Goal: Transaction & Acquisition: Subscribe to service/newsletter

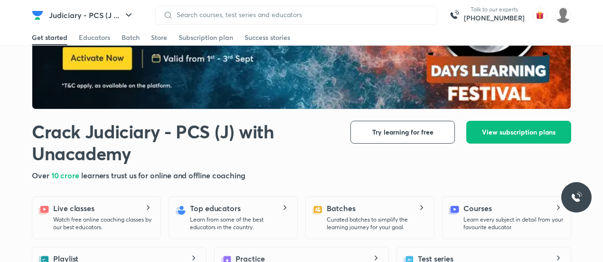
scroll to position [119, 0]
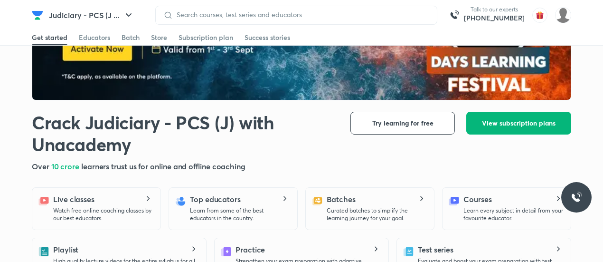
click at [494, 117] on button "View subscription plans" at bounding box center [518, 123] width 105 height 23
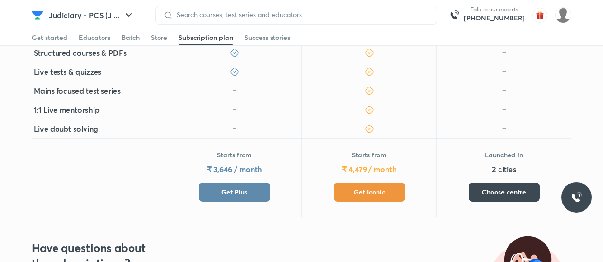
scroll to position [325, 0]
click at [217, 199] on button "Get Plus" at bounding box center [234, 191] width 71 height 19
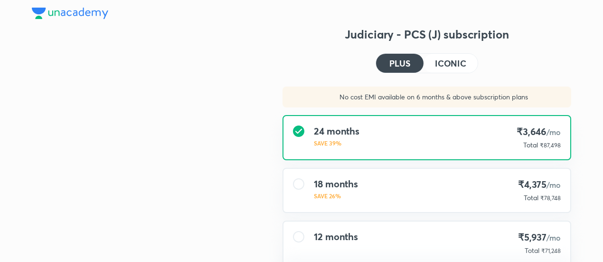
type input "LINKING"
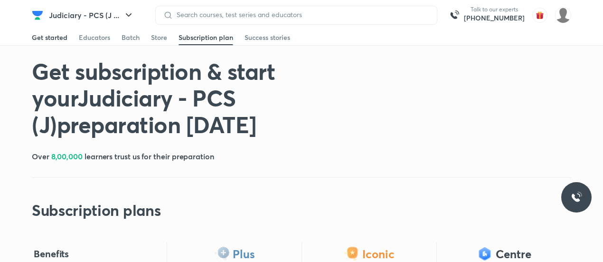
click at [50, 38] on div "Get started" at bounding box center [50, 37] width 36 height 9
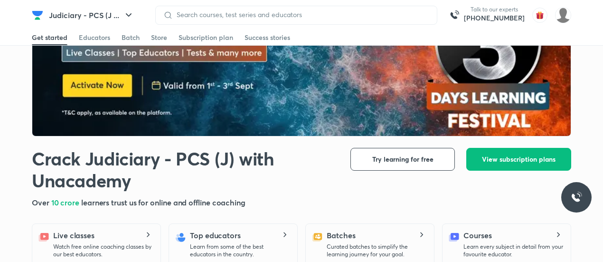
scroll to position [86, 0]
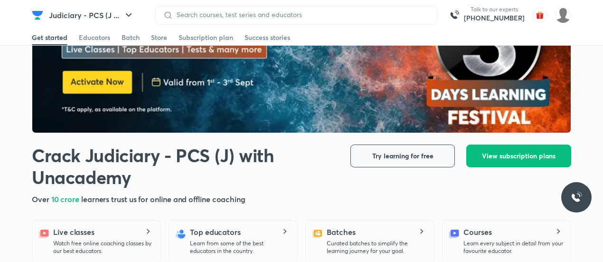
click at [413, 160] on span "Try learning for free" at bounding box center [402, 155] width 61 height 9
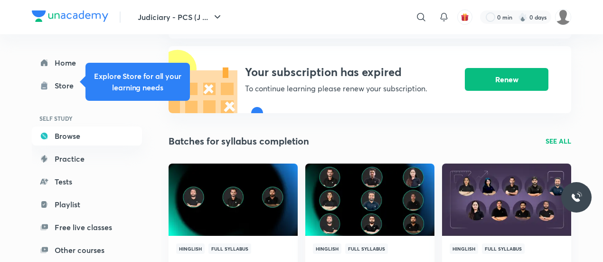
scroll to position [84, 0]
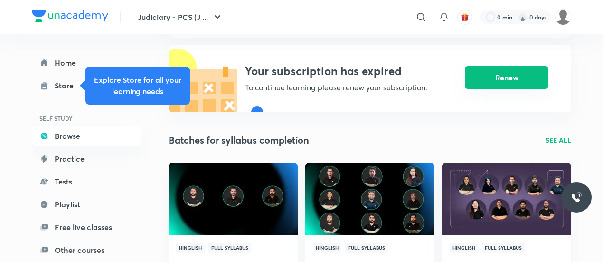
click at [505, 81] on button "Renew" at bounding box center [507, 77] width 84 height 23
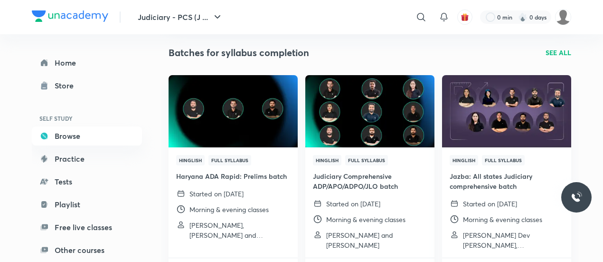
scroll to position [170, 0]
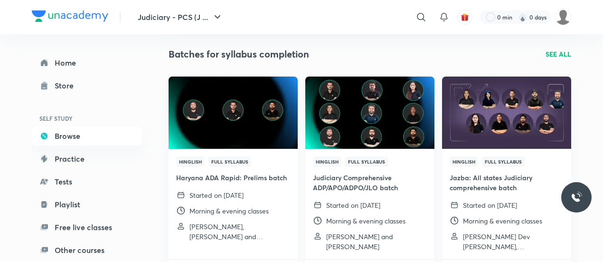
click at [364, 146] on img at bounding box center [369, 112] width 131 height 74
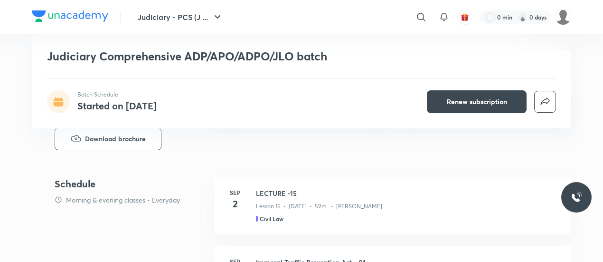
scroll to position [387, 0]
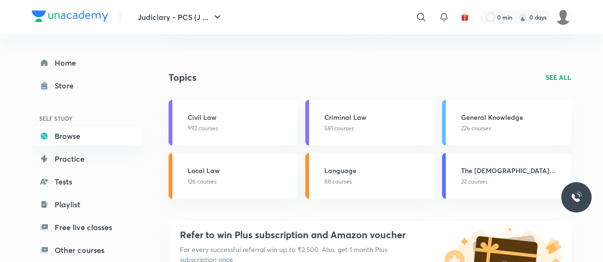
scroll to position [683, 0]
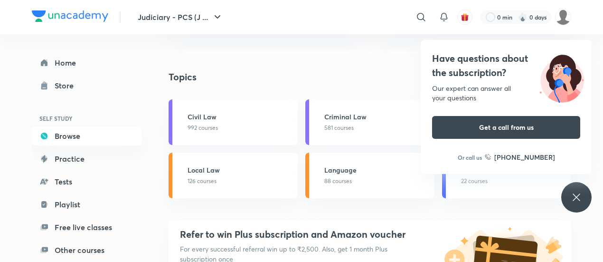
click at [353, 132] on link "Criminal Law 581 courses" at bounding box center [369, 122] width 129 height 46
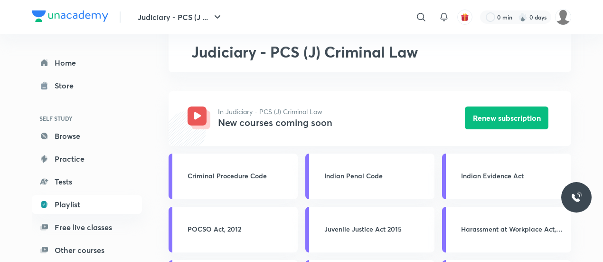
scroll to position [49, 0]
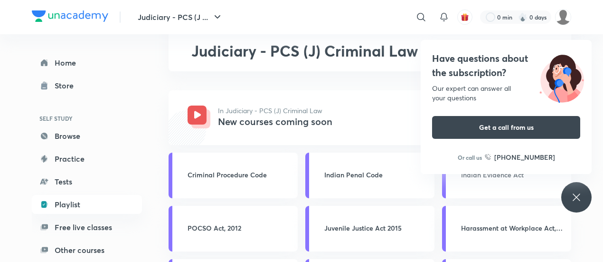
click at [375, 94] on div "In Judiciary - PCS (J) Criminal Law New courses coming soon Renew subscription" at bounding box center [370, 117] width 403 height 55
click at [571, 201] on icon at bounding box center [576, 196] width 11 height 11
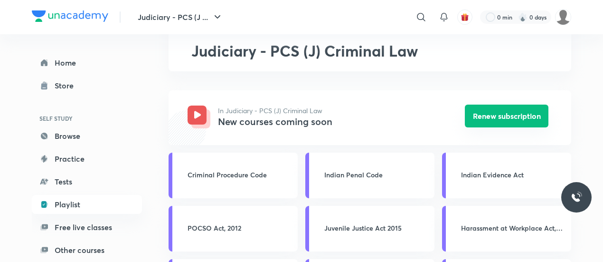
click at [482, 120] on button "Renew subscription" at bounding box center [507, 115] width 84 height 23
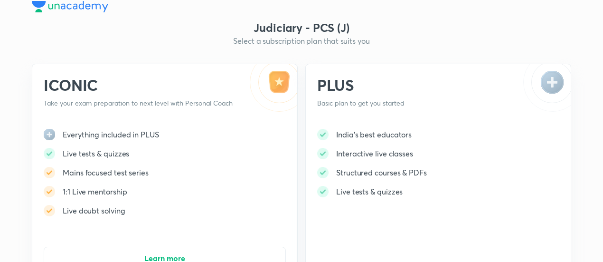
scroll to position [6, 0]
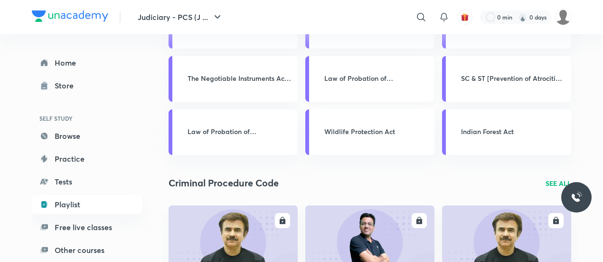
scroll to position [254, 0]
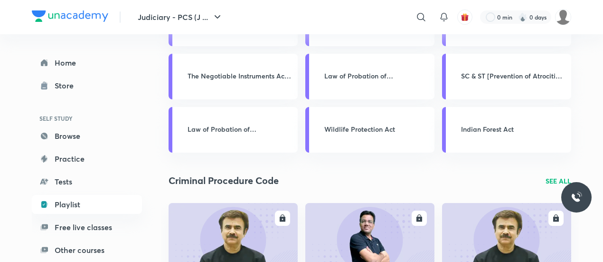
click at [552, 181] on p "SEE ALL" at bounding box center [558, 181] width 26 height 10
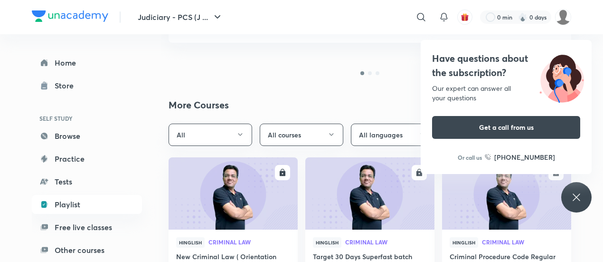
scroll to position [171, 0]
